Goal: Complete application form

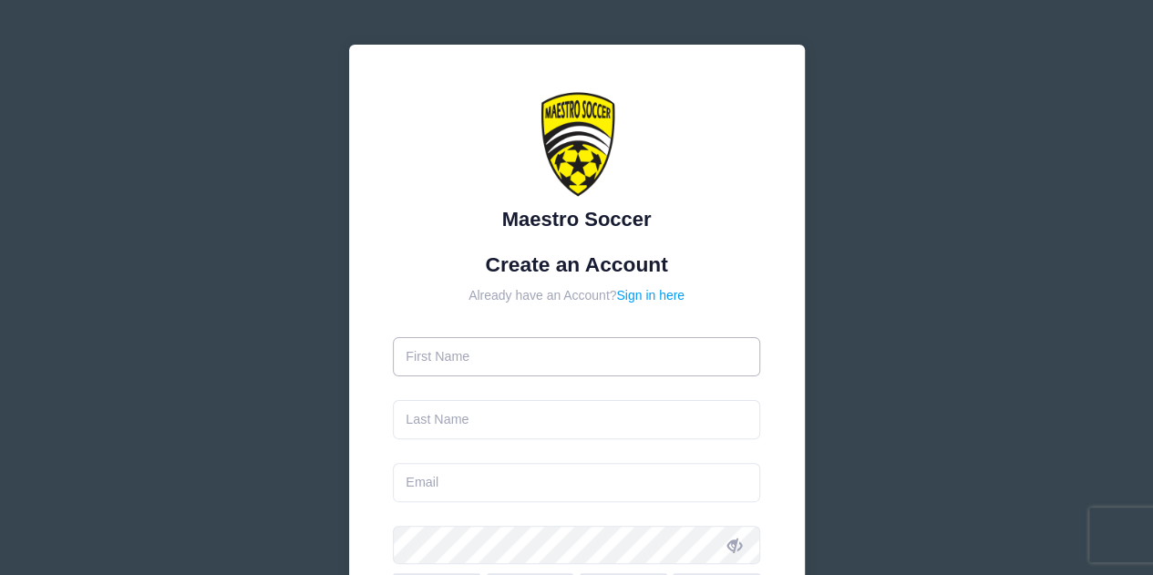
click at [483, 360] on input "text" at bounding box center [576, 356] width 367 height 39
type input "[PERSON_NAME]"
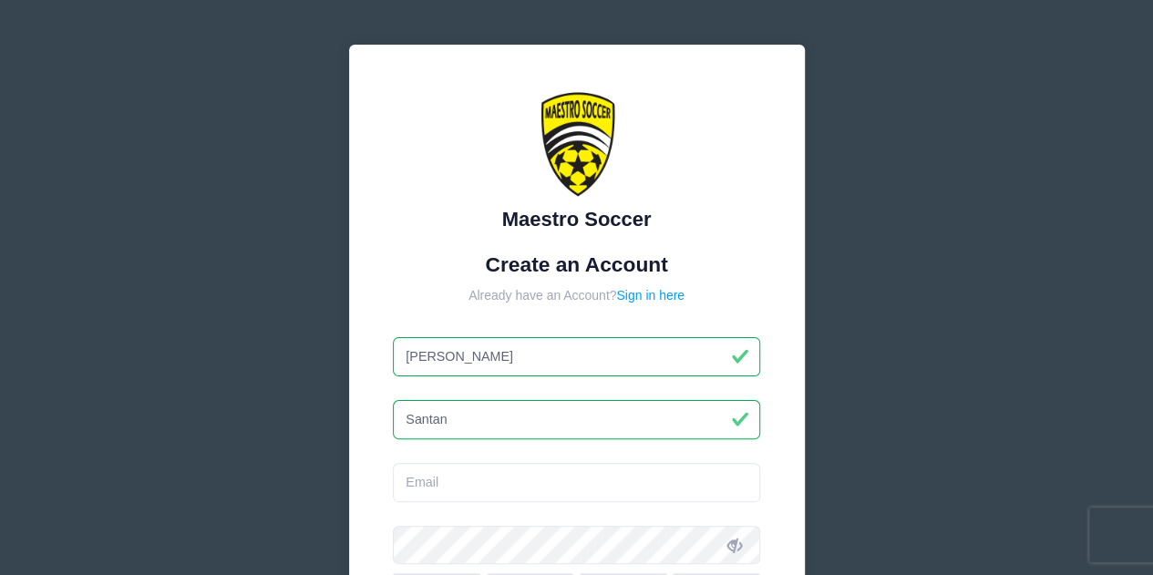
type input "Santan"
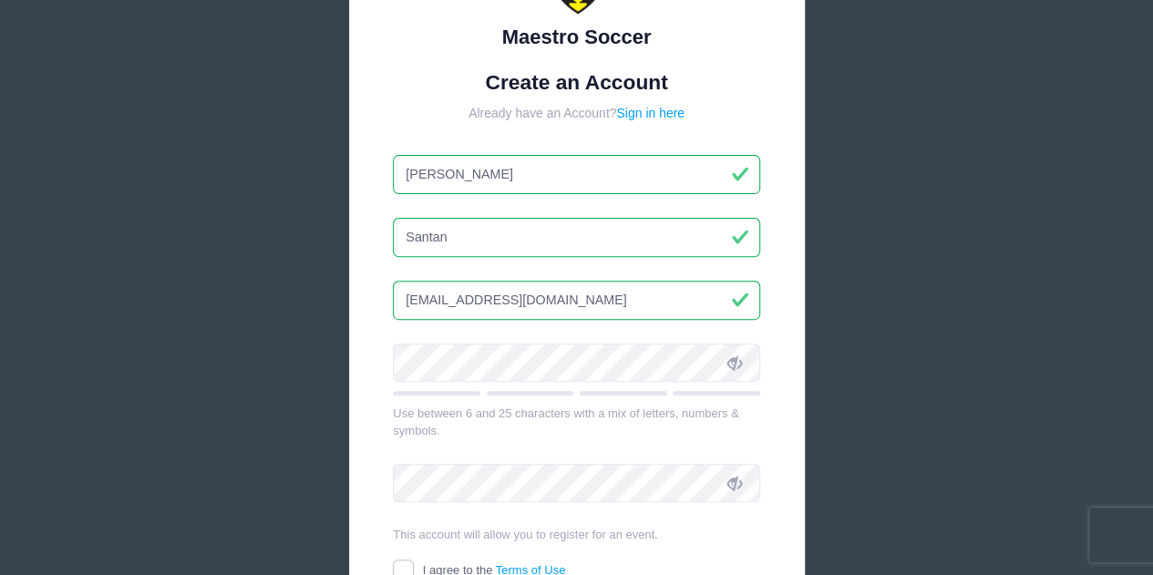
scroll to position [186, 0]
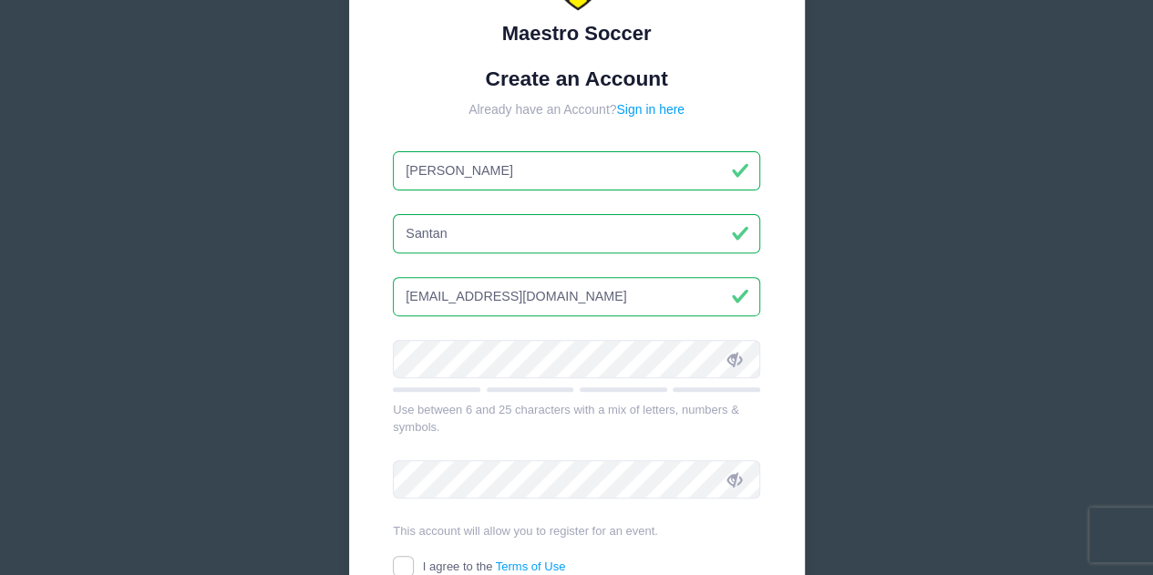
type input "[EMAIL_ADDRESS][DOMAIN_NAME]"
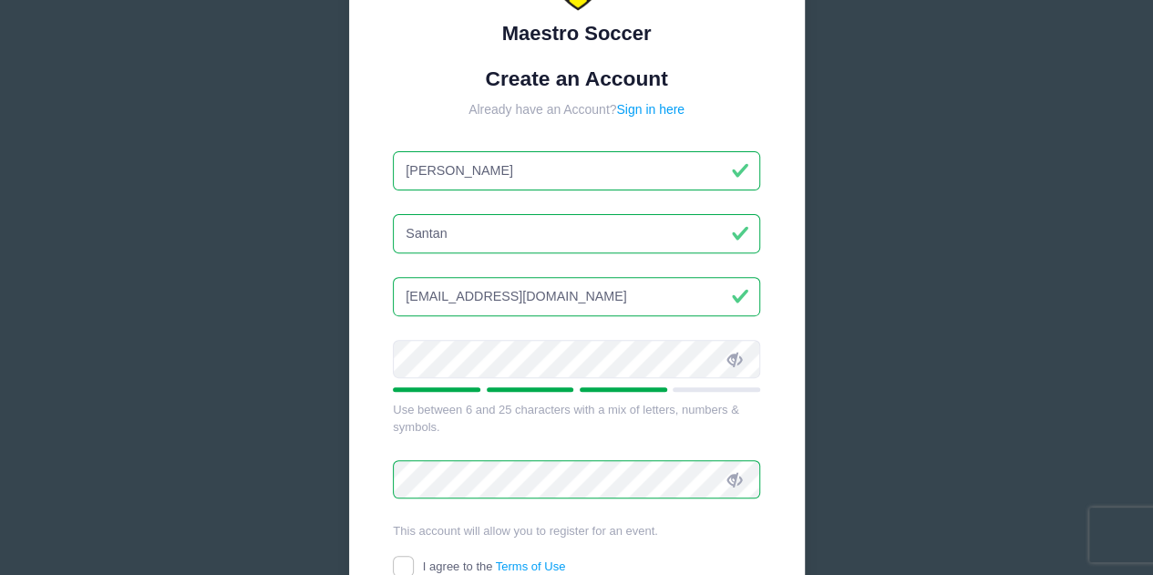
scroll to position [348, 0]
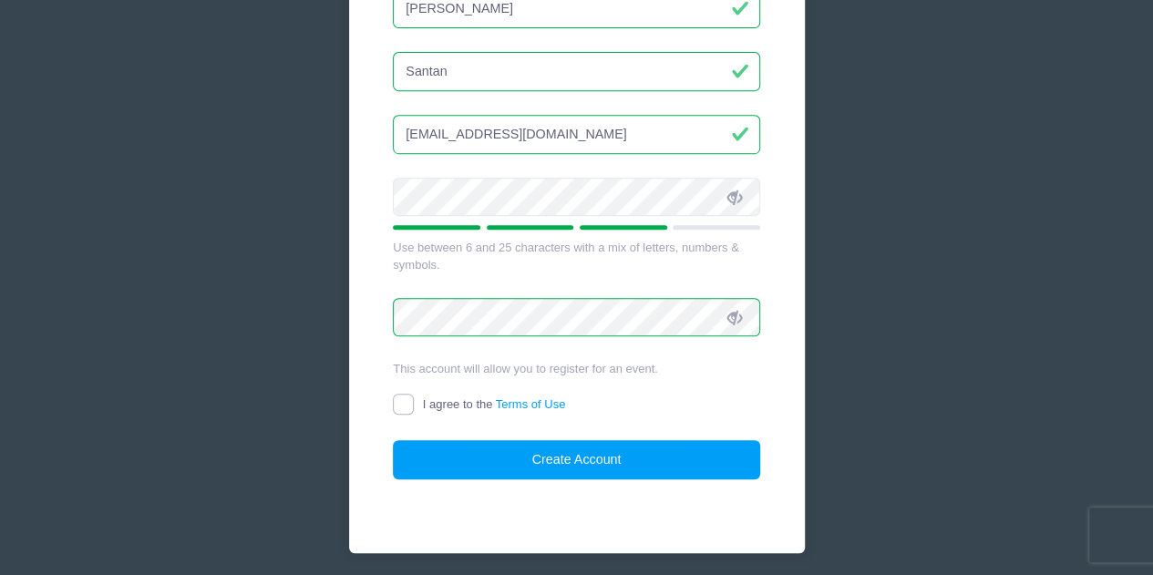
click at [398, 403] on input "I agree to the Terms of Use" at bounding box center [403, 404] width 21 height 21
checkbox input "true"
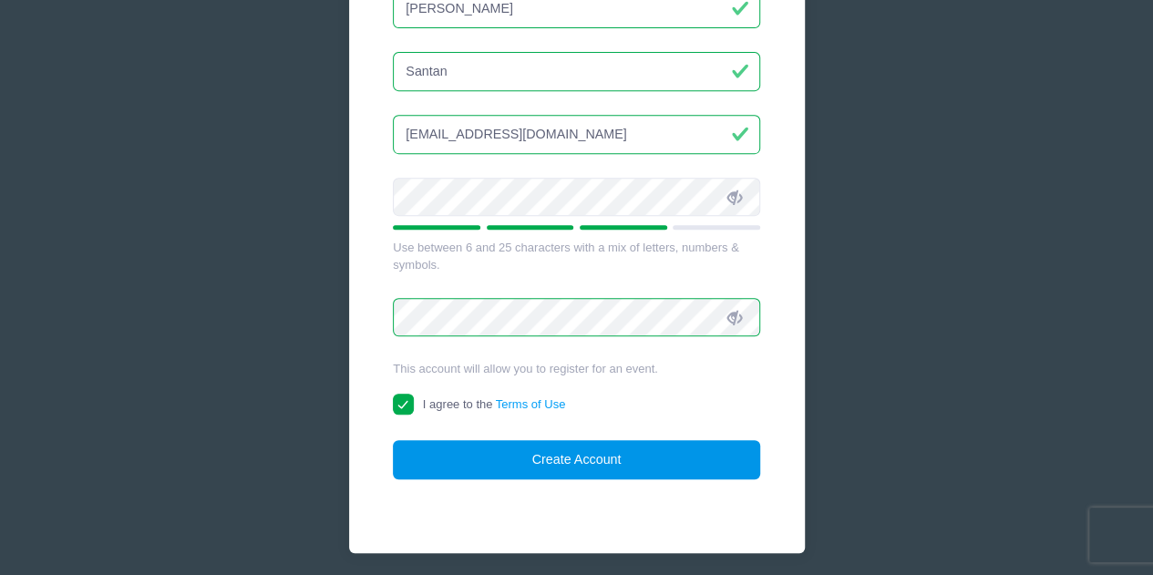
click at [449, 455] on button "Create Account" at bounding box center [576, 459] width 367 height 39
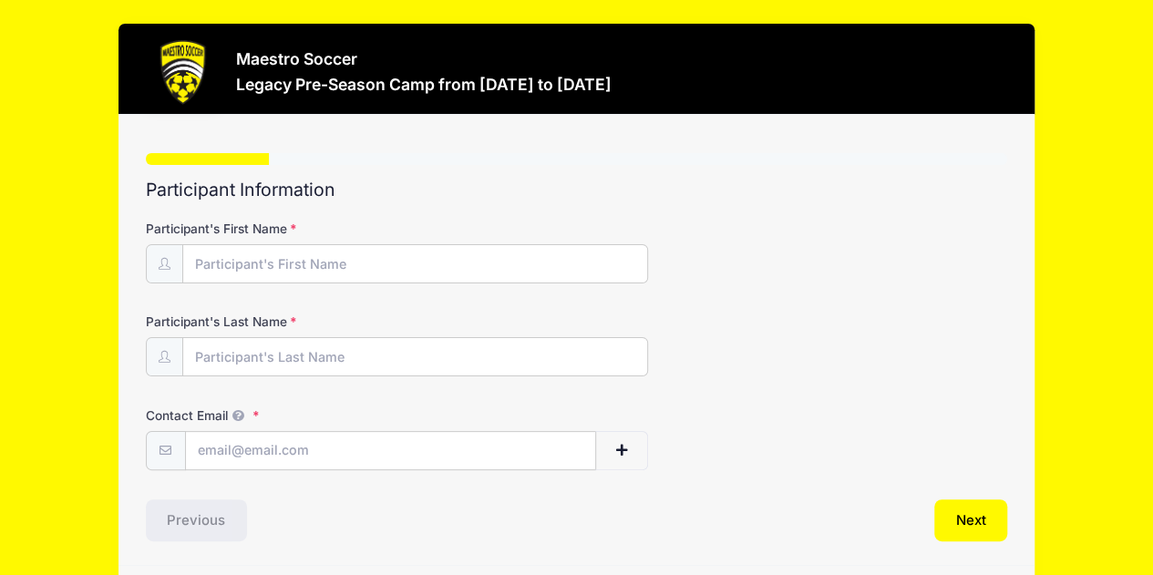
scroll to position [58, 0]
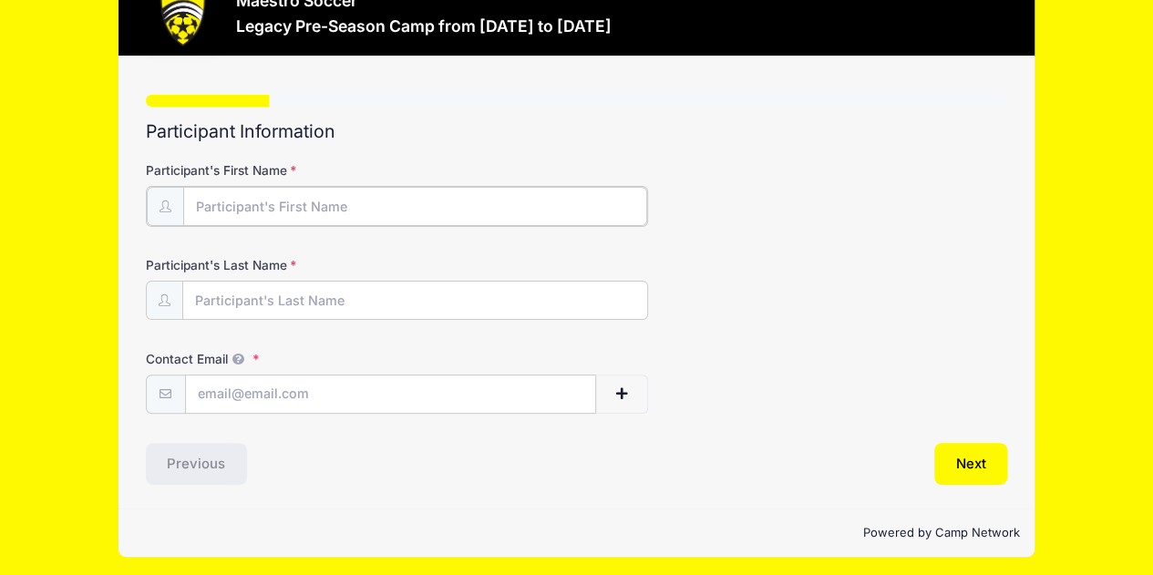
click at [303, 220] on input "Participant's First Name" at bounding box center [415, 206] width 465 height 39
click at [303, 197] on input "Merit Santana" at bounding box center [415, 206] width 465 height 39
type input "Merit"
type input "Santana"
click at [279, 391] on input "Contact Email" at bounding box center [391, 393] width 410 height 39
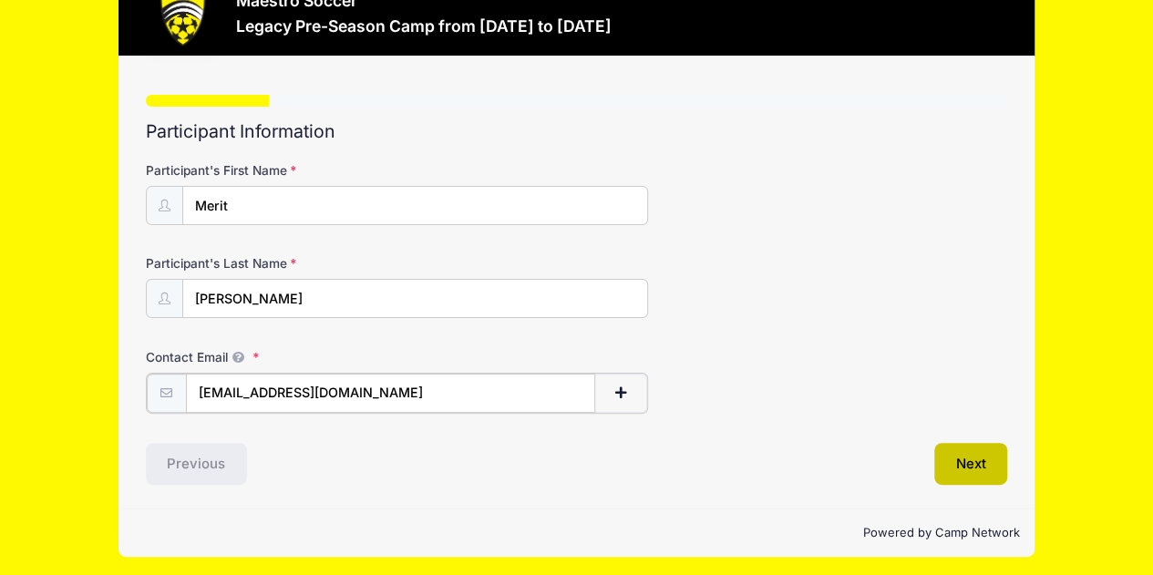
type input "[EMAIL_ADDRESS][DOMAIN_NAME]"
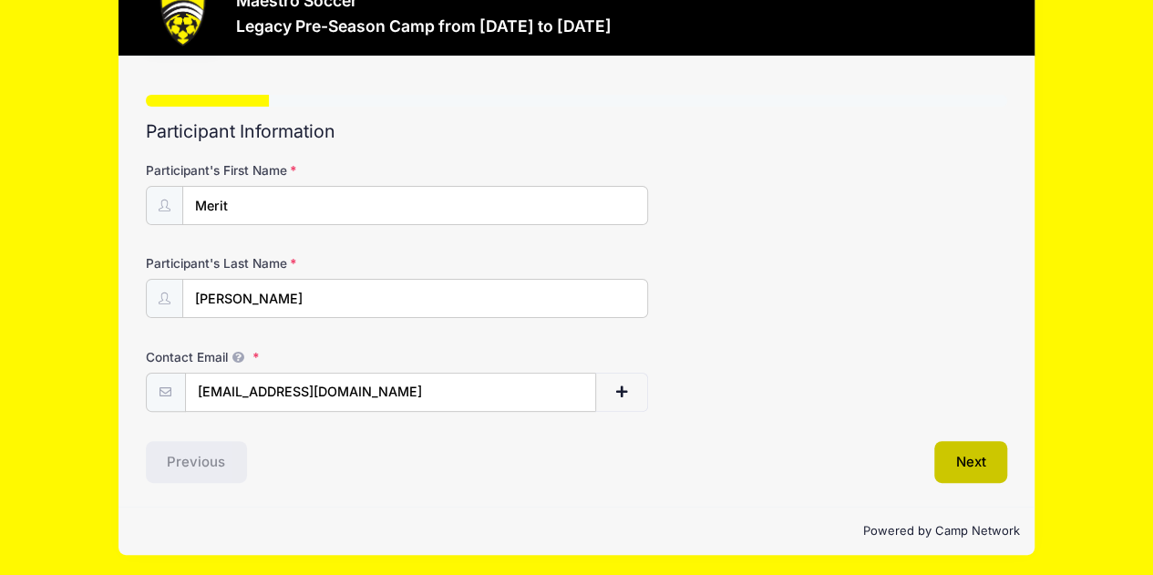
click at [945, 455] on button "Next" at bounding box center [972, 462] width 74 height 42
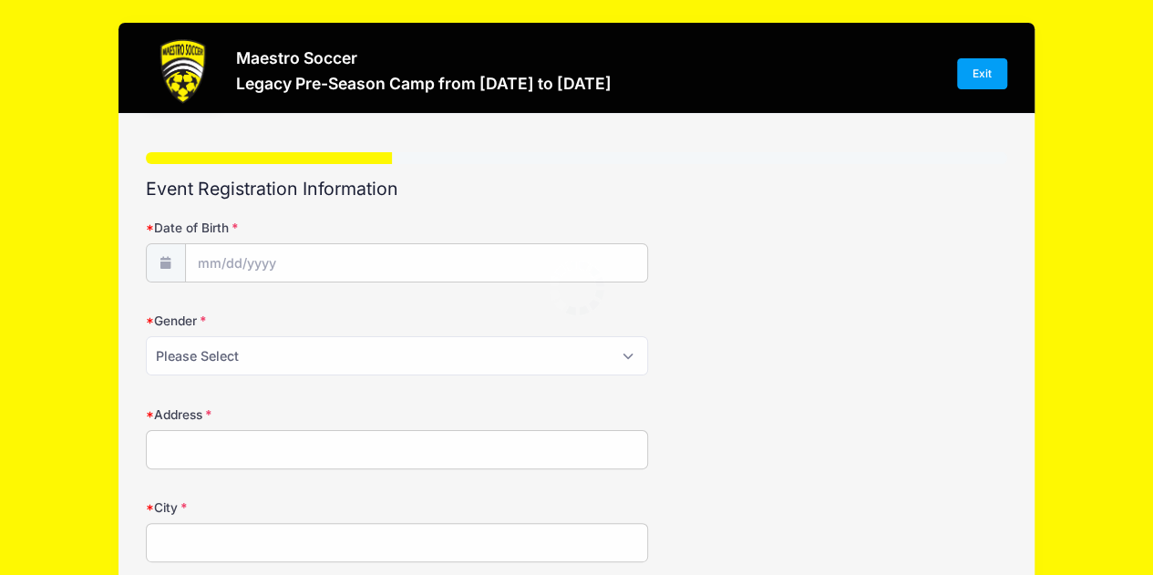
scroll to position [0, 0]
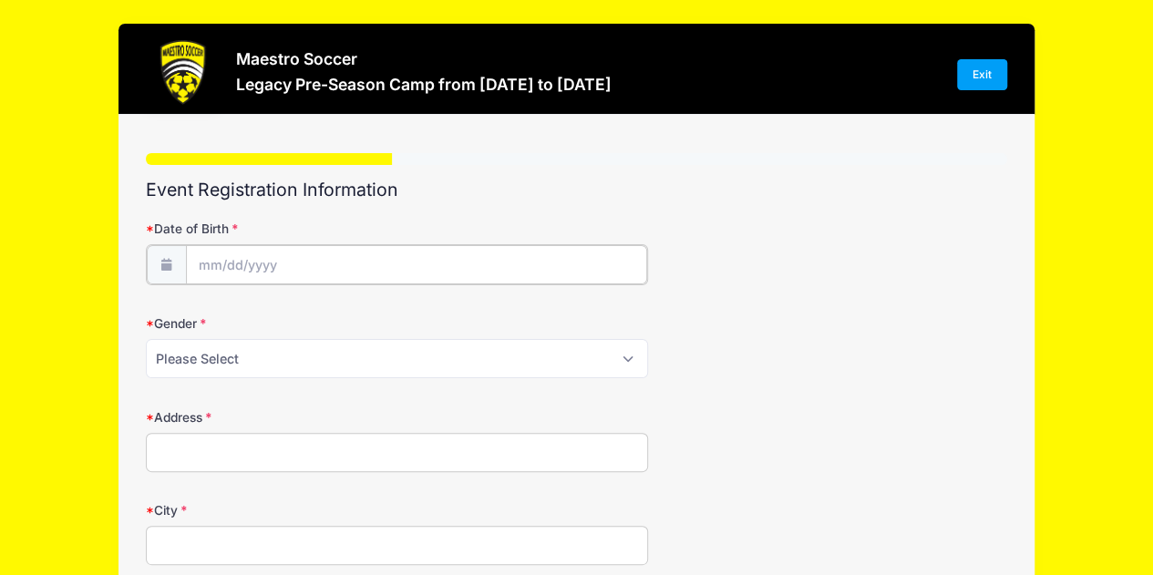
click at [252, 277] on body "Processing Request Please wait... Processing Request Please wait... Processing …" at bounding box center [576, 287] width 1153 height 575
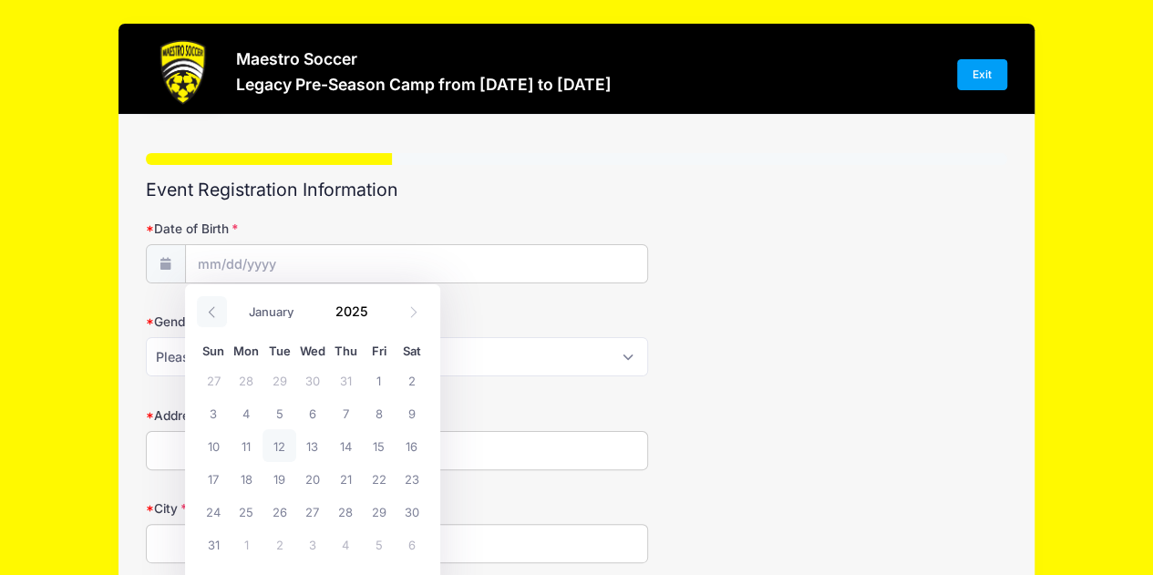
click at [206, 313] on icon at bounding box center [212, 312] width 12 height 12
click at [206, 317] on icon at bounding box center [212, 312] width 12 height 12
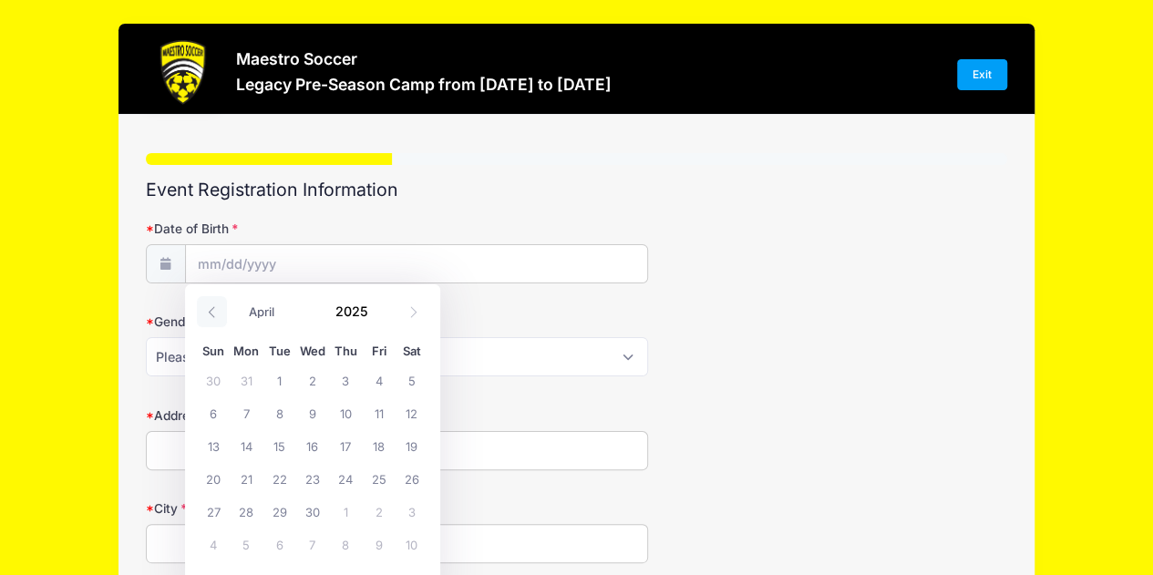
select select "2"
click at [405, 411] on span "8" at bounding box center [412, 413] width 33 height 33
type input "03/08/2025"
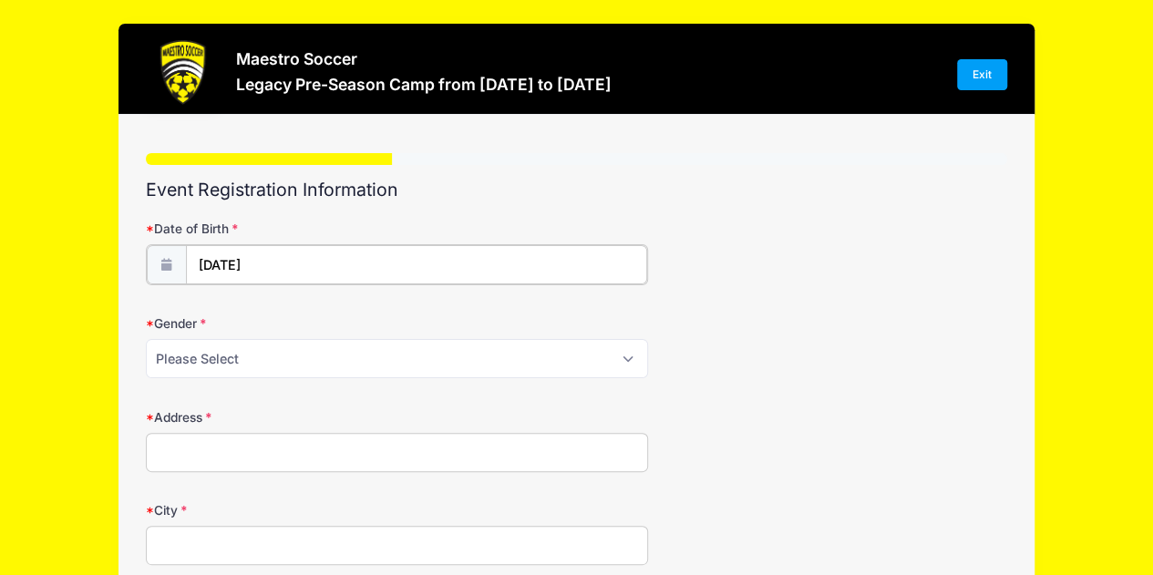
click at [312, 254] on input "03/08/2025" at bounding box center [416, 264] width 461 height 39
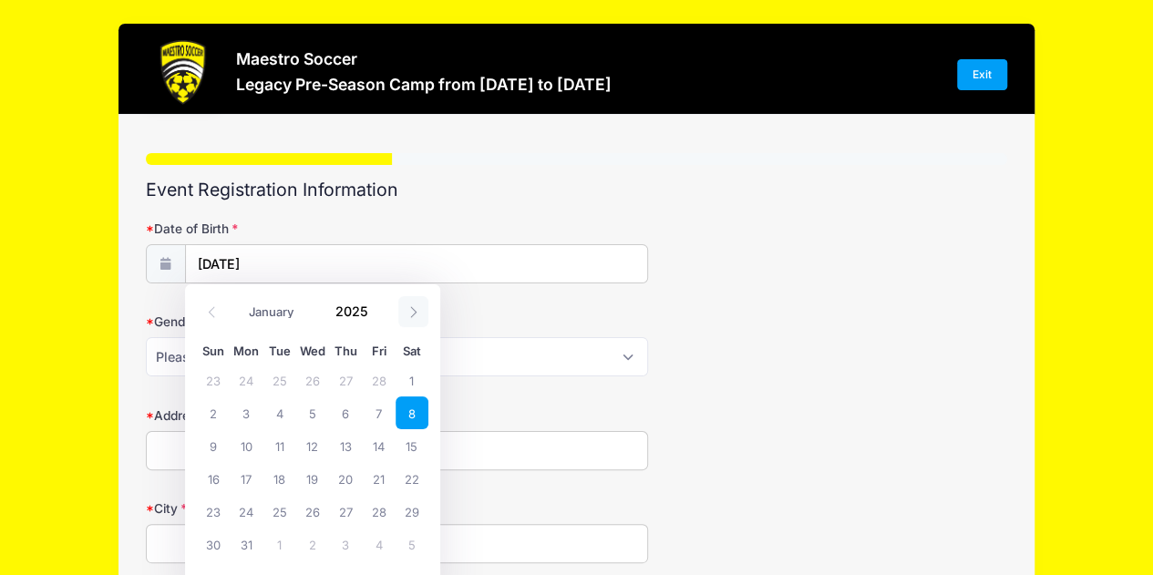
click at [401, 309] on span at bounding box center [413, 311] width 30 height 31
click at [210, 315] on icon at bounding box center [212, 312] width 12 height 12
select select "2"
click at [373, 317] on span at bounding box center [379, 318] width 13 height 14
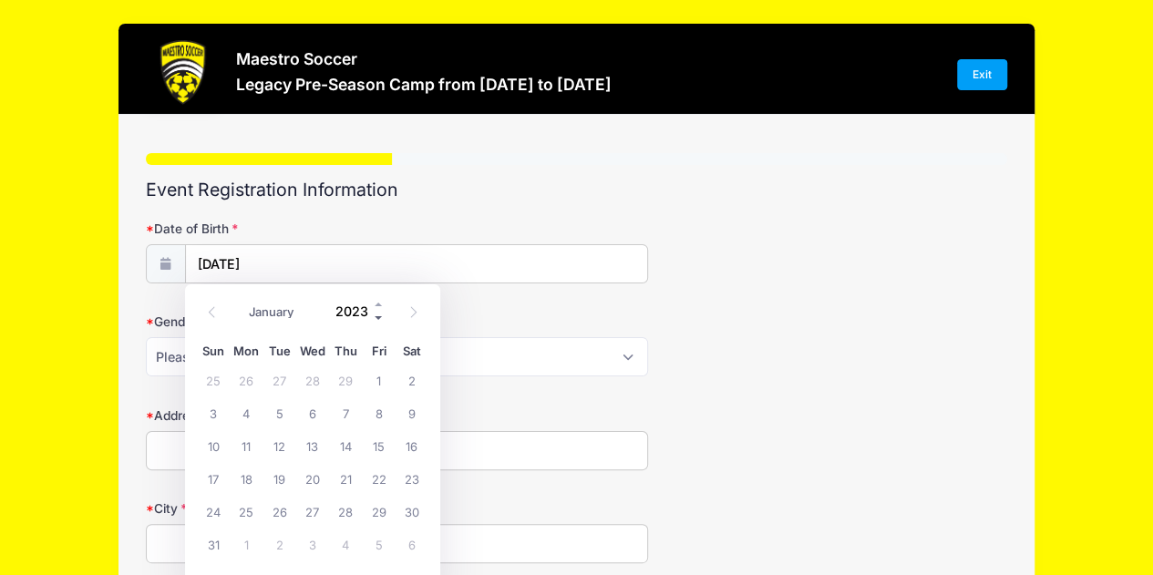
click at [373, 317] on span at bounding box center [379, 318] width 13 height 14
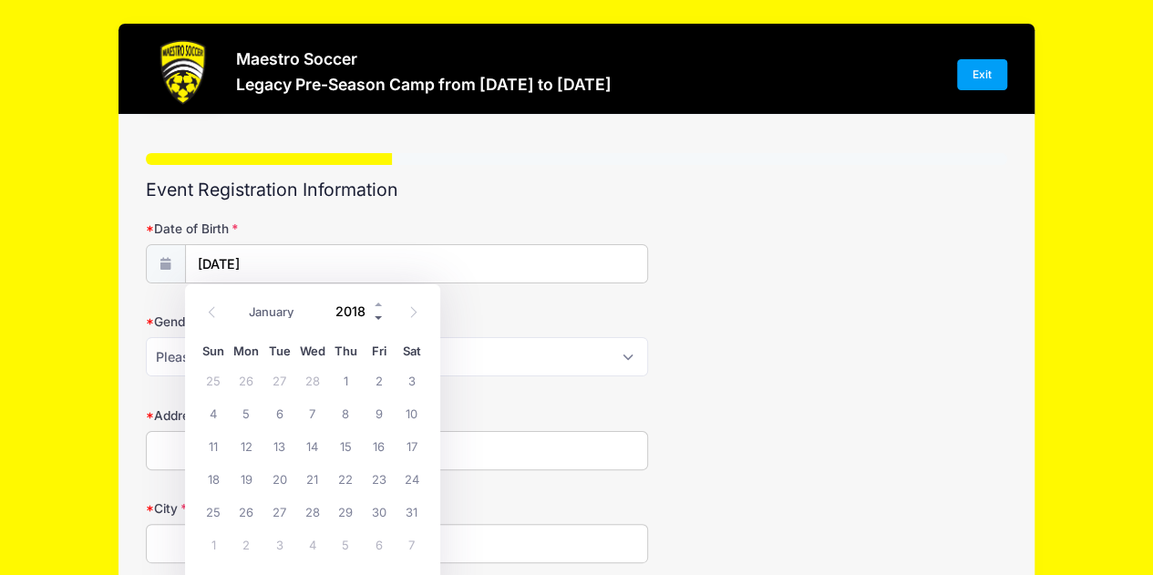
click at [373, 317] on span at bounding box center [379, 318] width 13 height 14
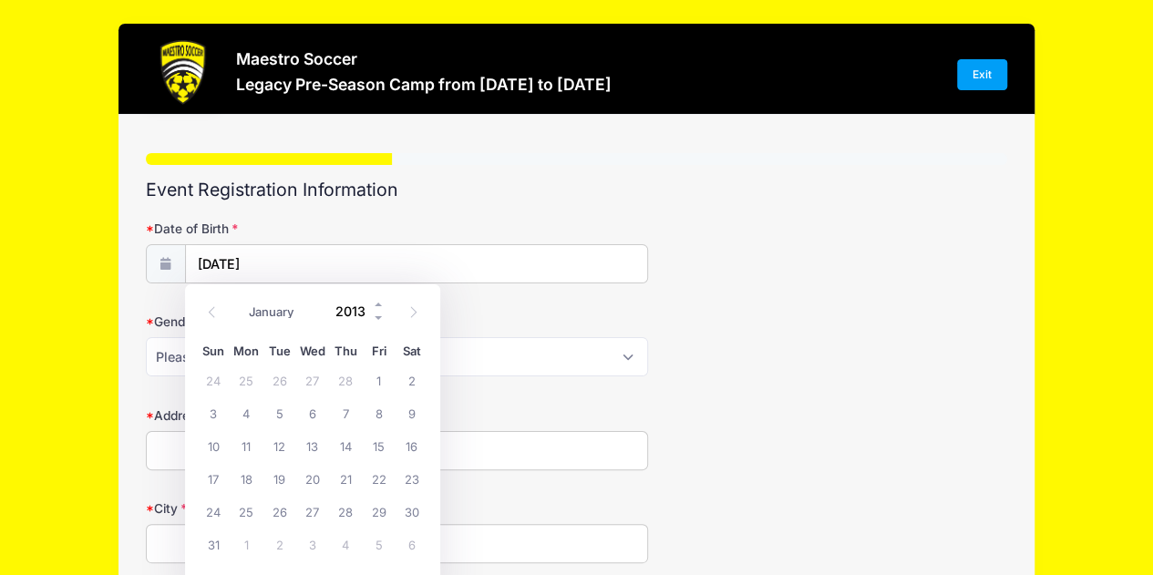
click at [371, 317] on input "2013" at bounding box center [355, 310] width 59 height 27
click at [380, 317] on span at bounding box center [379, 318] width 13 height 14
type input "2012"
click at [821, 302] on form "Date of Birth 03/08/2025 Gender Please Select Male Female Prefer Not To Say Add…" at bounding box center [577, 485] width 863 height 531
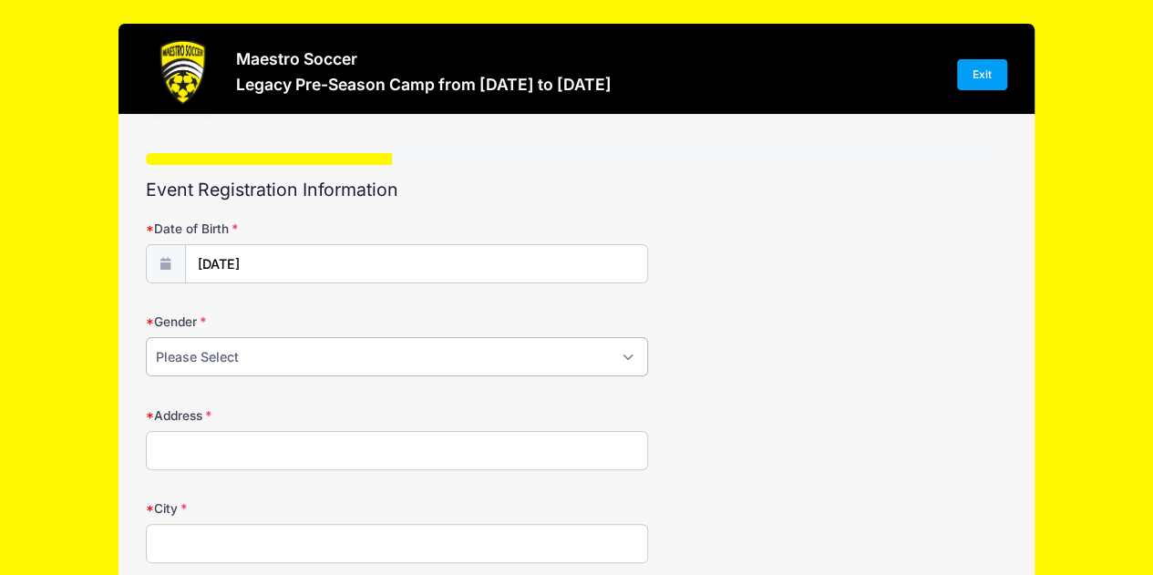
click at [514, 366] on select "Please Select Male Female Prefer Not To Say" at bounding box center [397, 356] width 503 height 39
select select "Female"
click at [146, 337] on select "Please Select Male Female Prefer Not To Say" at bounding box center [397, 356] width 503 height 39
click at [325, 450] on input "Address" at bounding box center [397, 450] width 503 height 39
type input "91 Madison Ave, Madison, NJ 07940"
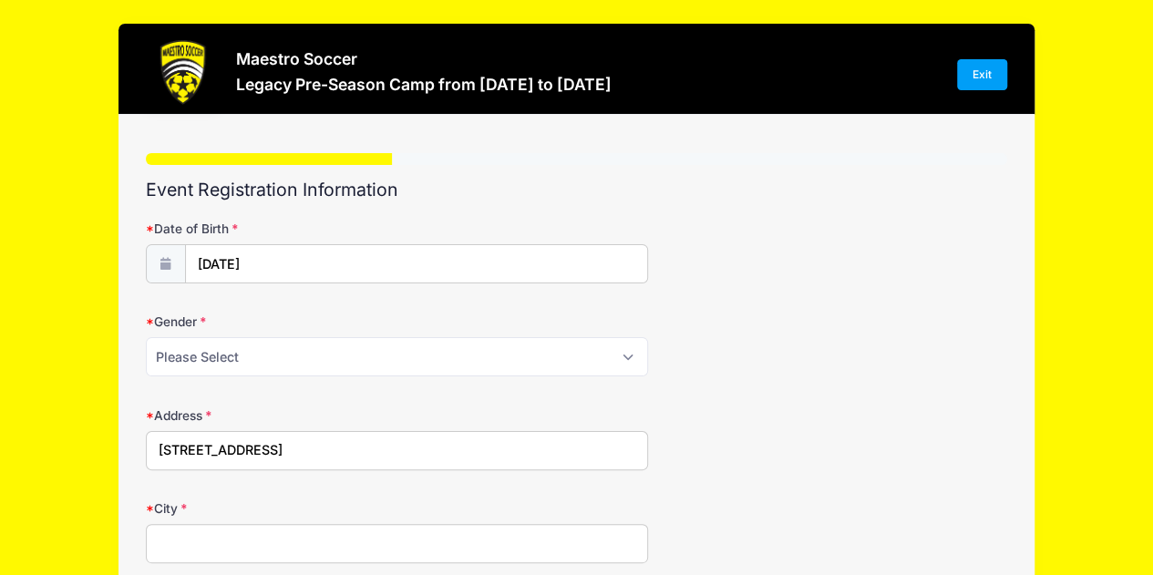
type input "Madison"
select select "NJ"
type input "07940"
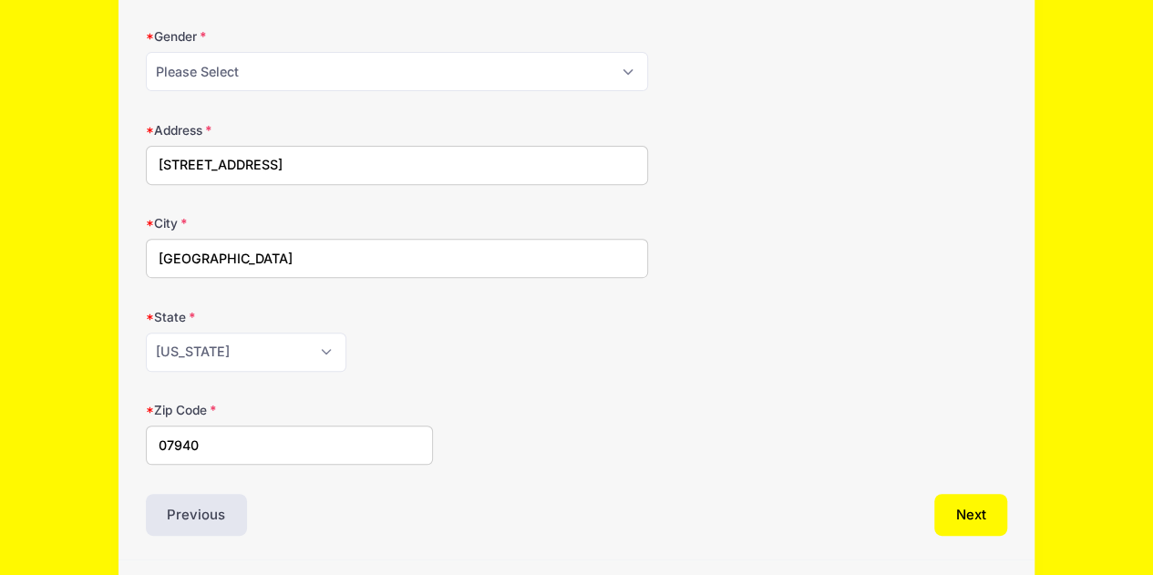
scroll to position [337, 0]
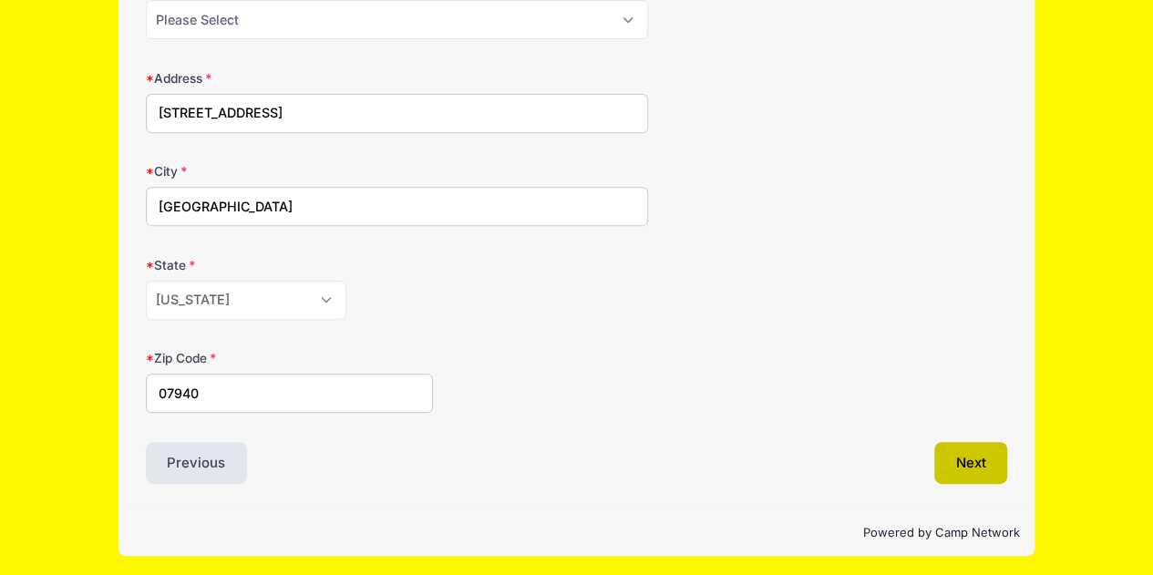
click at [987, 461] on button "Next" at bounding box center [972, 463] width 74 height 42
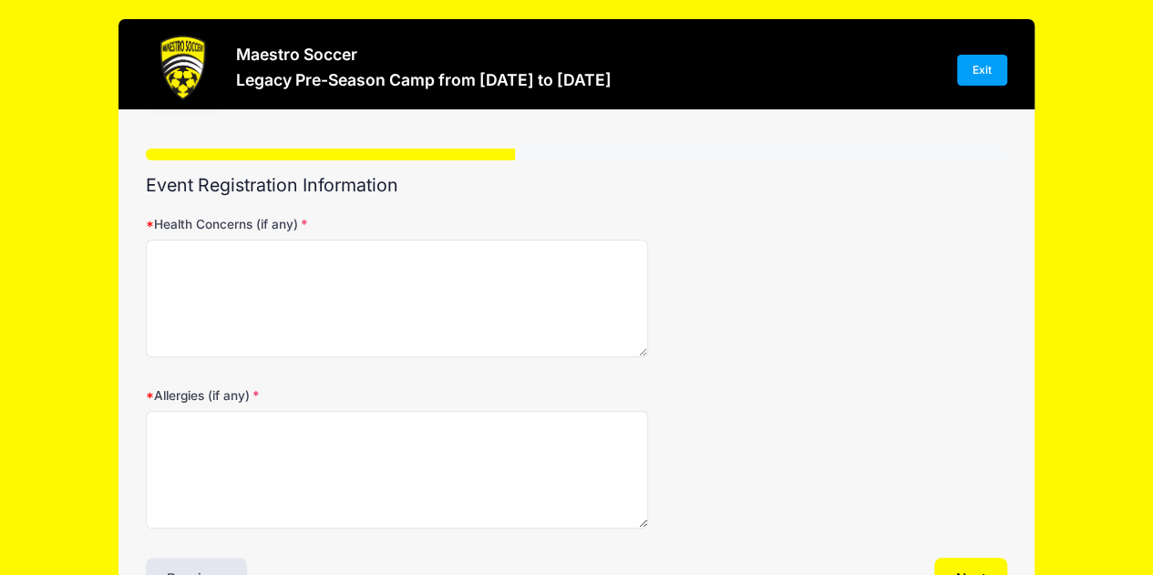
scroll to position [0, 0]
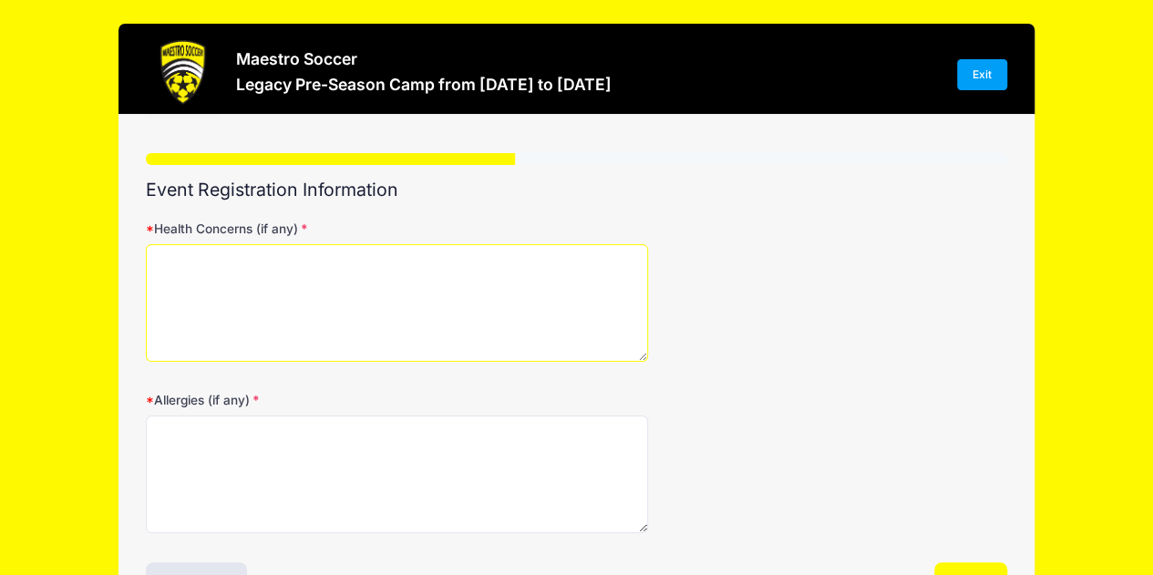
click at [334, 305] on textarea "Health Concerns (if any)" at bounding box center [397, 303] width 503 height 118
type textarea "N/A"
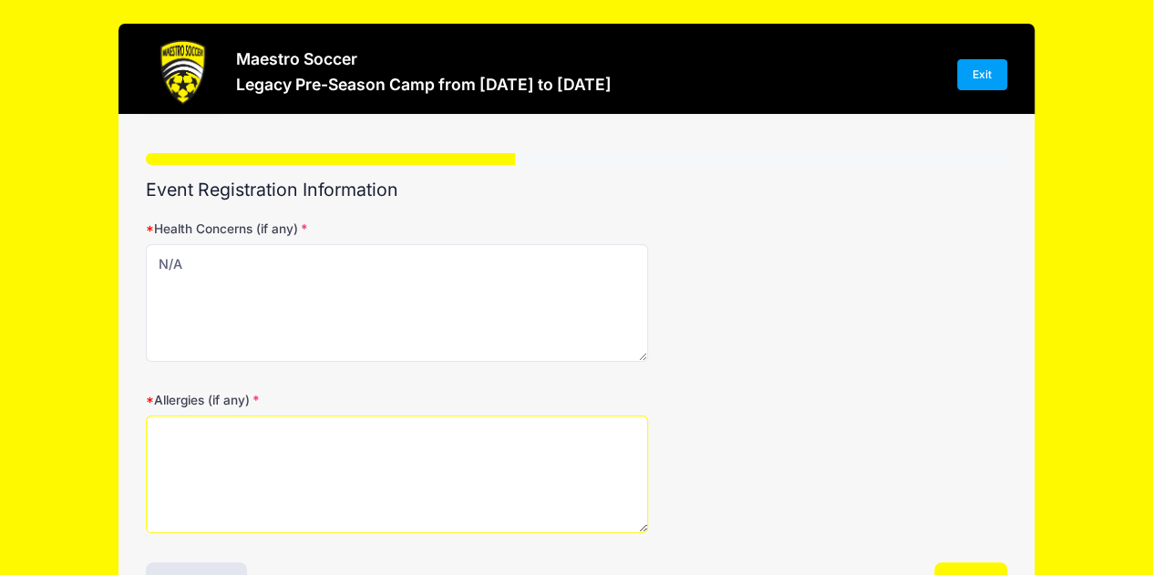
click at [236, 453] on textarea "Allergies (if any)" at bounding box center [397, 475] width 503 height 118
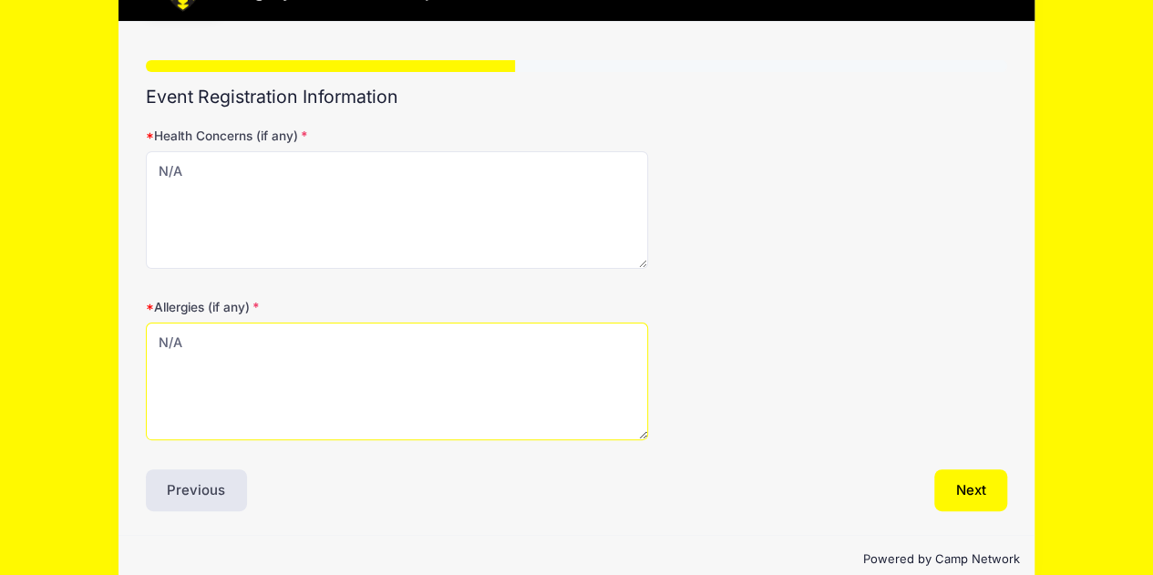
scroll to position [122, 0]
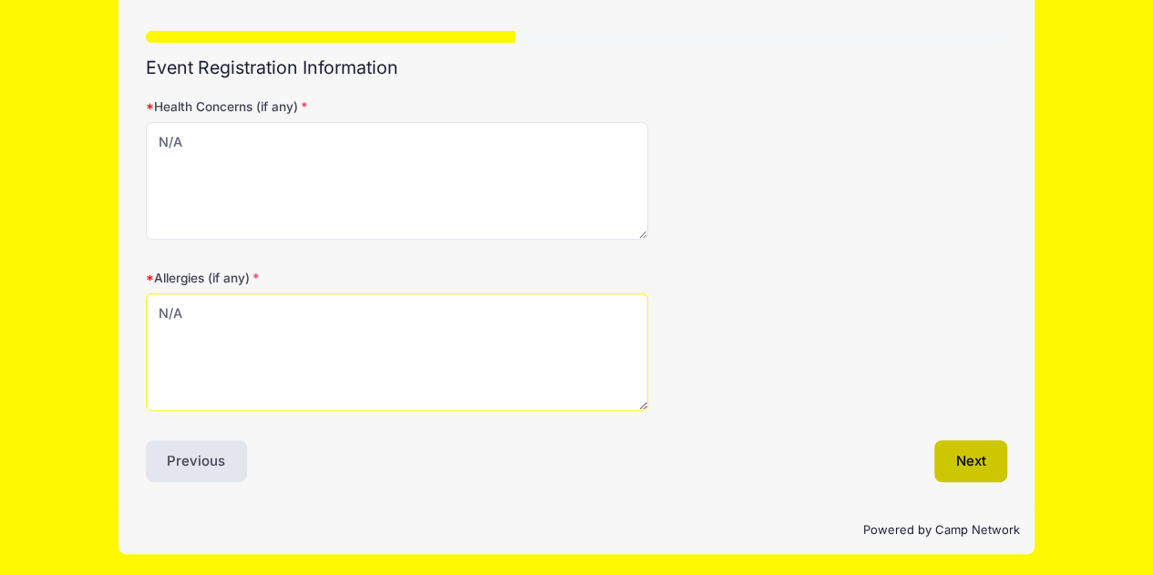
type textarea "N/A"
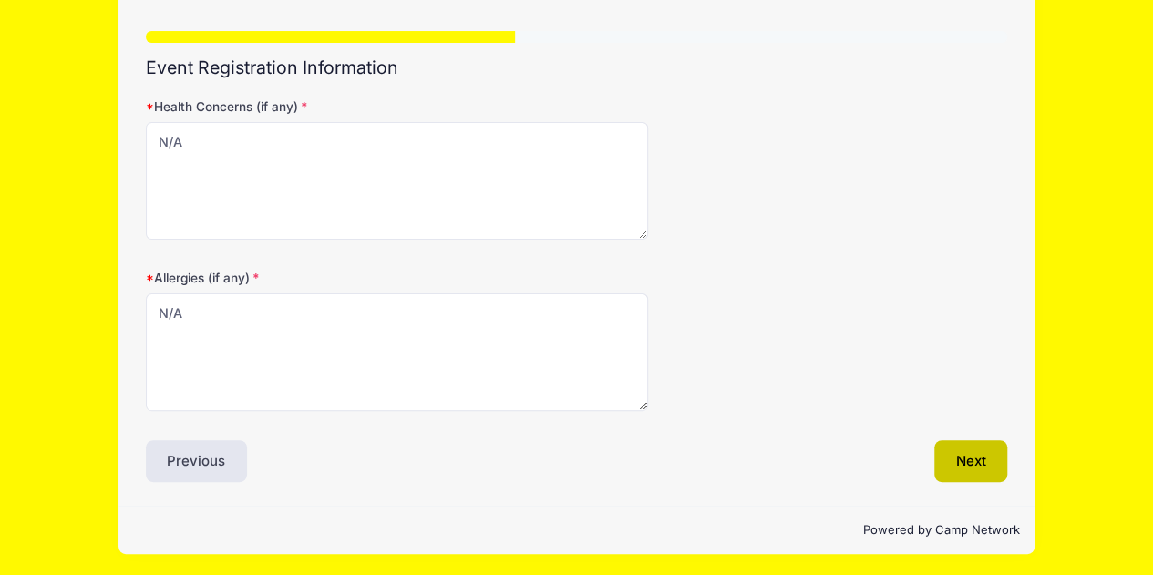
click at [968, 441] on button "Next" at bounding box center [972, 461] width 74 height 42
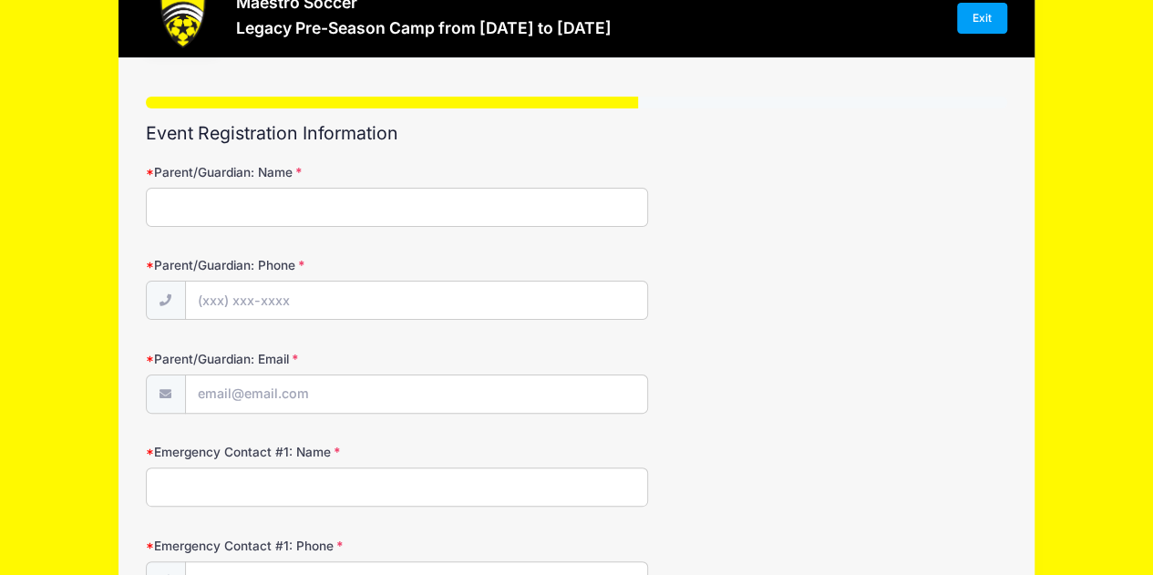
scroll to position [0, 0]
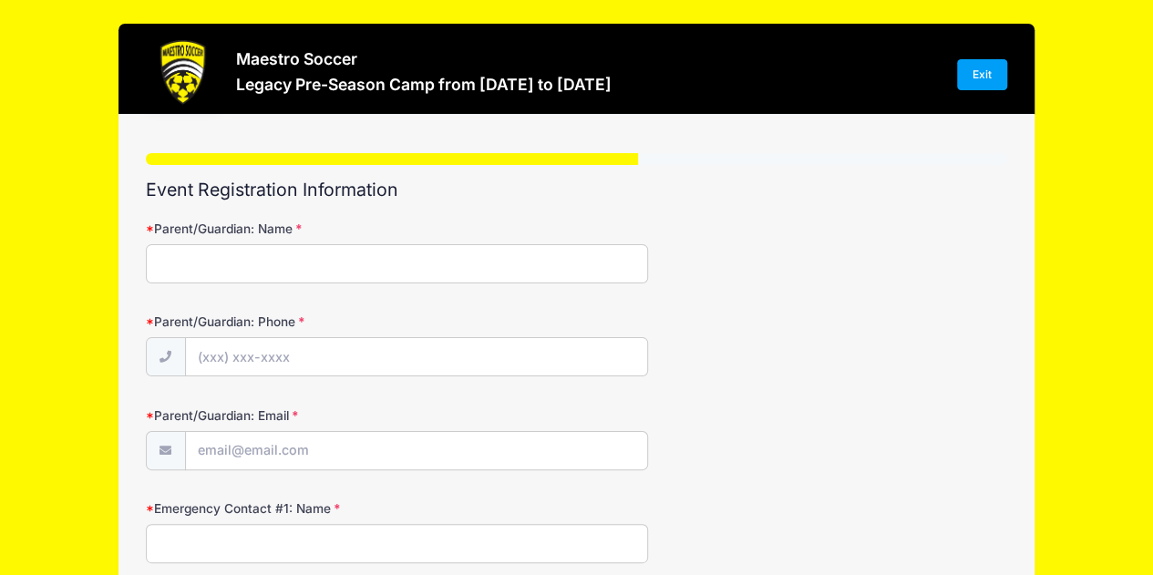
click at [288, 272] on input "Parent/Guardian: Name" at bounding box center [397, 263] width 503 height 39
type input "Alberto Santana"
click at [252, 367] on input "Parent/Guardian: Phone" at bounding box center [416, 357] width 461 height 39
type input "(862) 505-8394"
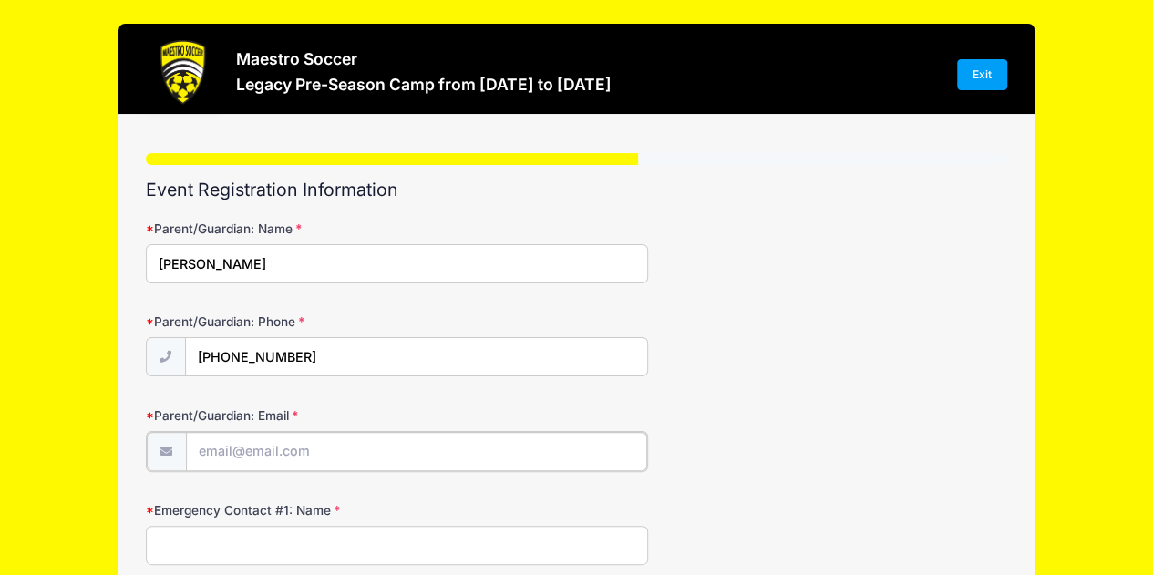
click at [253, 460] on input "Parent/Guardian: Email" at bounding box center [416, 451] width 461 height 39
type input "[EMAIL_ADDRESS][DOMAIN_NAME]"
click at [222, 544] on input "Emergency Contact #1: Name" at bounding box center [397, 543] width 503 height 39
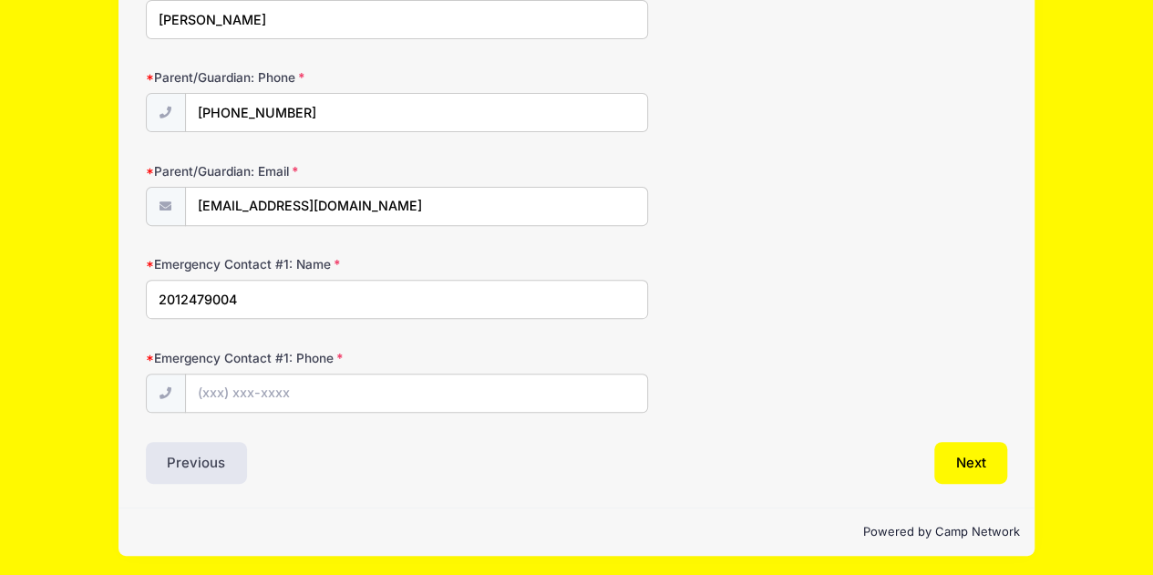
type input "2012479004"
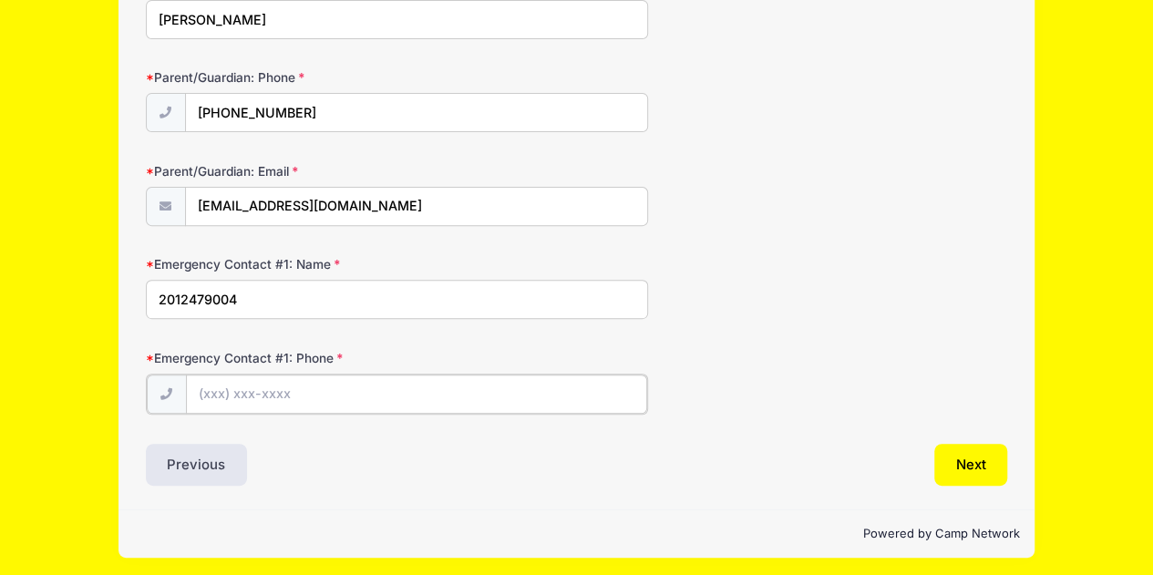
click at [285, 396] on input "Emergency Contact #1: Phone" at bounding box center [416, 394] width 461 height 39
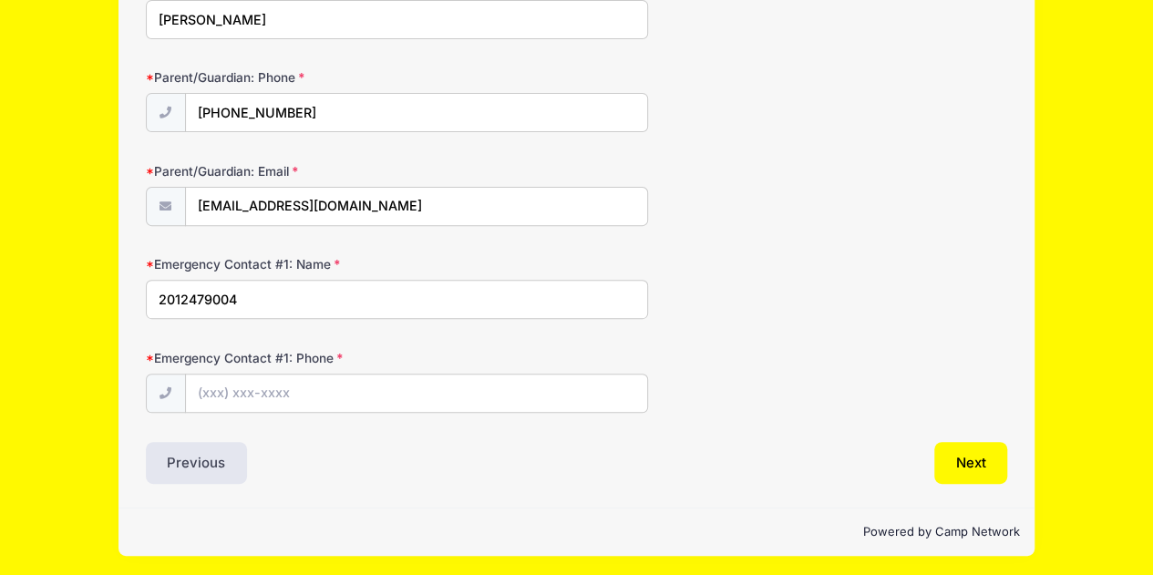
drag, startPoint x: 251, startPoint y: 302, endPoint x: 144, endPoint y: 298, distance: 106.7
click at [144, 298] on div "Step 4 /7 Step 1 Step 2 Step 3 Step 4 Policies Extra Items Summary Participant …" at bounding box center [576, 189] width 915 height 637
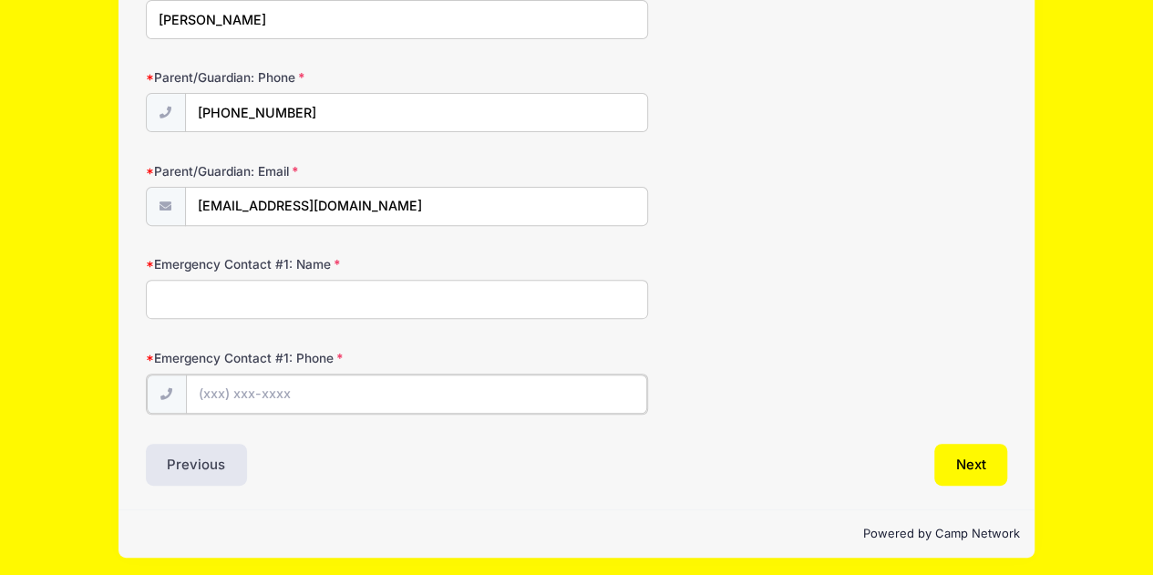
click at [205, 391] on input "Emergency Contact #1: Phone" at bounding box center [416, 394] width 461 height 39
paste input "(201) 247-9004"
type input "(201) 247-9004"
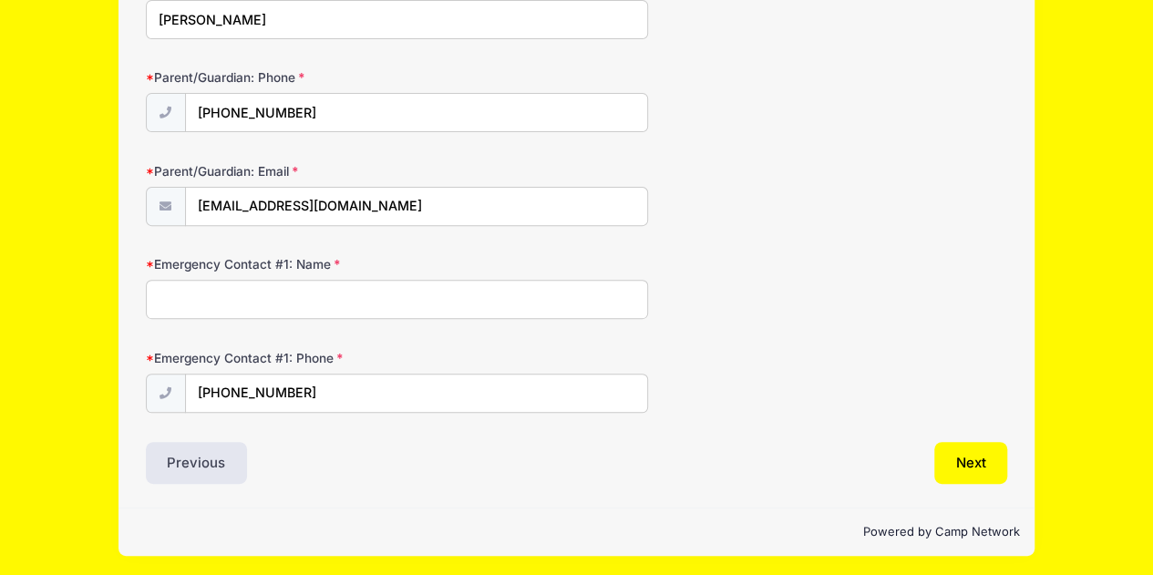
click at [202, 300] on input "Emergency Contact #1: Name" at bounding box center [397, 299] width 503 height 39
type input "Melisa Rodriguez"
click at [971, 454] on button "Next" at bounding box center [972, 463] width 74 height 42
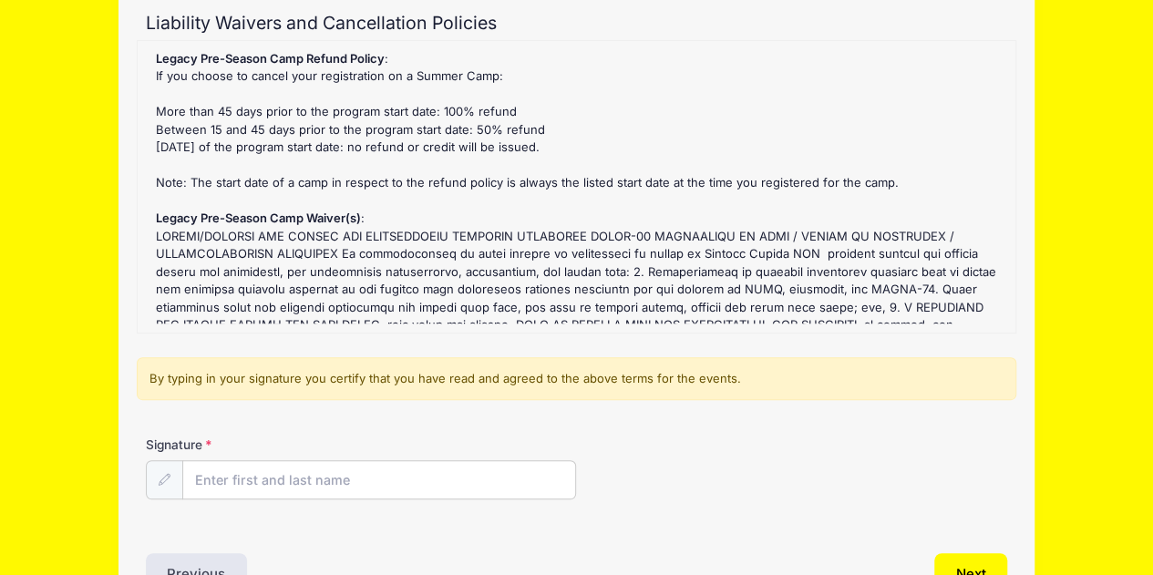
scroll to position [249, 0]
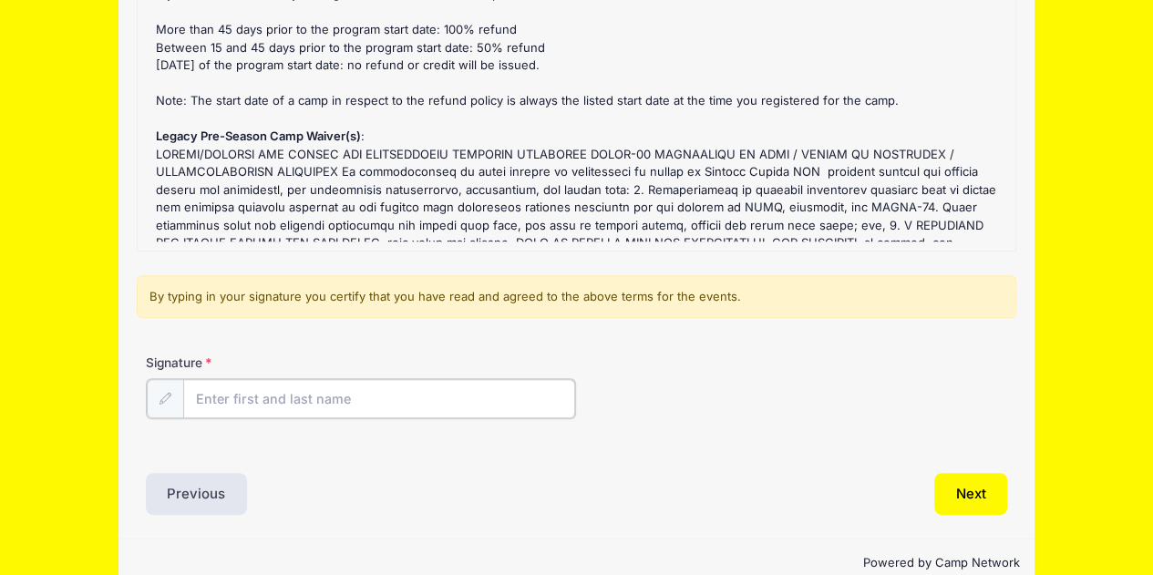
click at [326, 400] on input "Signature" at bounding box center [379, 398] width 393 height 39
type input "Alberto Santana"
click at [962, 487] on button "Next" at bounding box center [972, 492] width 74 height 42
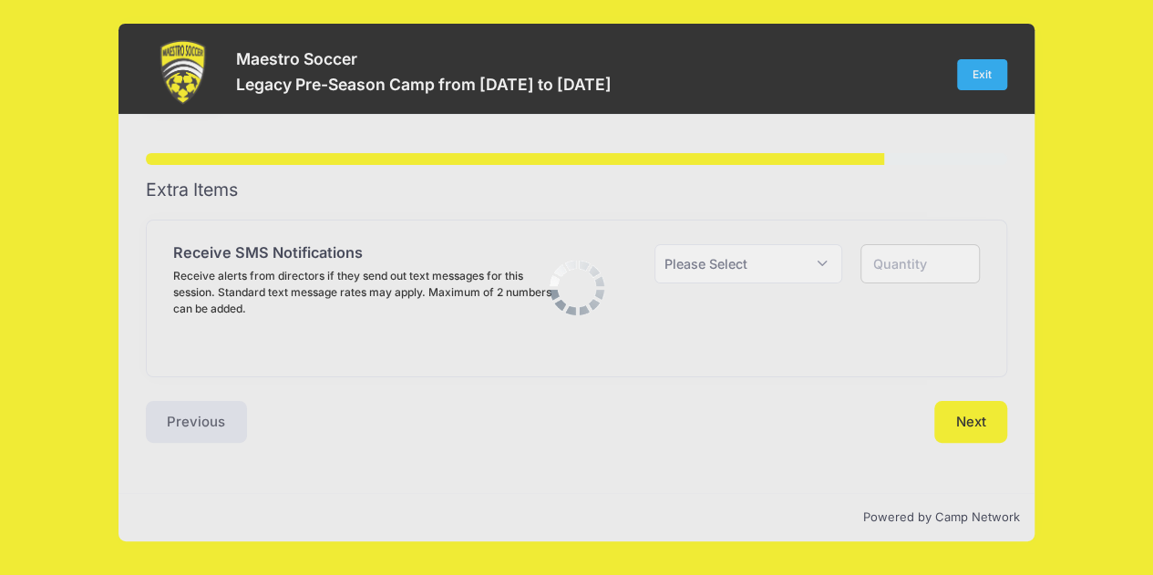
scroll to position [0, 0]
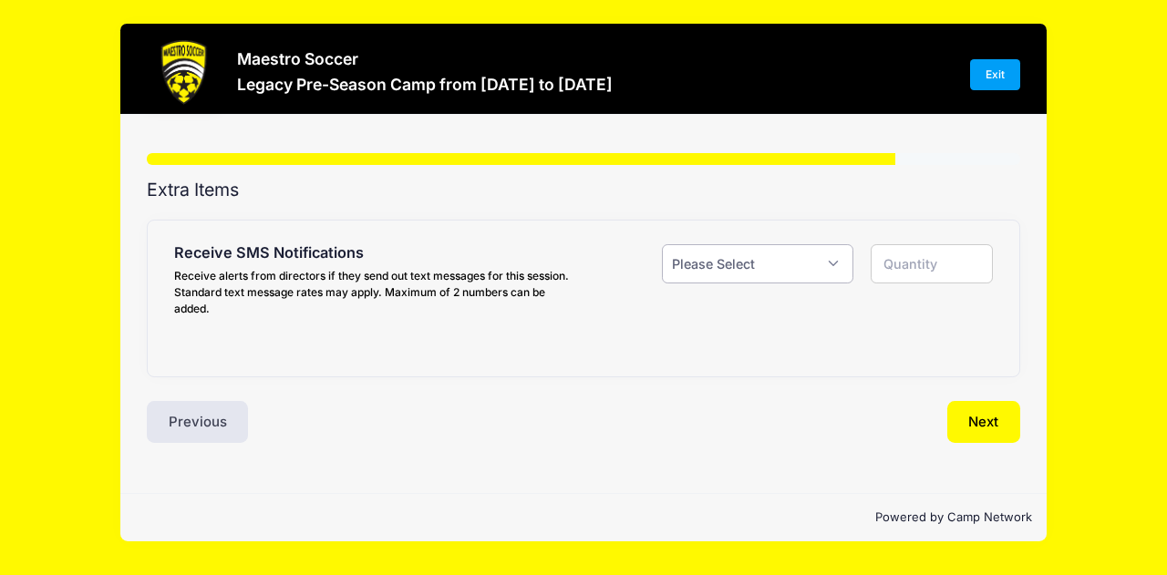
click at [748, 271] on select "Please Select Yes ($0.00) No" at bounding box center [757, 263] width 191 height 39
select select "0"
click at [662, 244] on select "Please Select Yes ($0.00) No" at bounding box center [757, 263] width 191 height 39
type input "0"
click at [988, 418] on button "Next" at bounding box center [984, 422] width 74 height 42
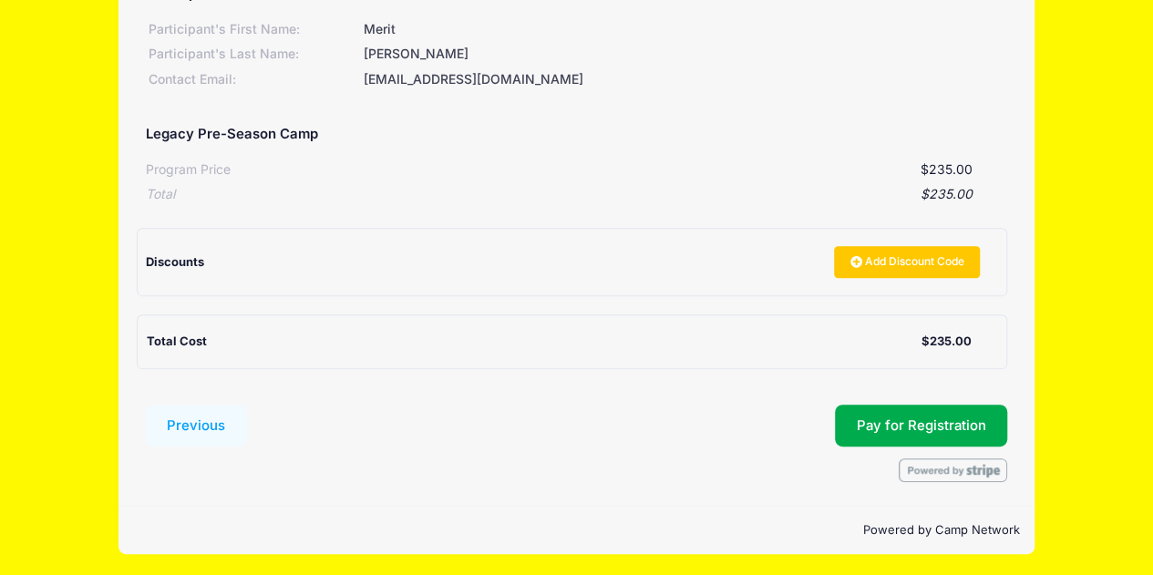
scroll to position [9, 0]
